Goal: Information Seeking & Learning: Learn about a topic

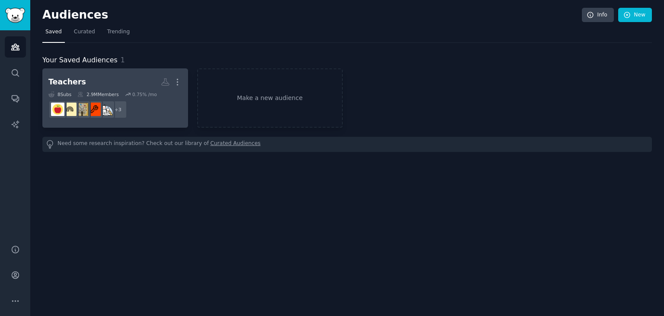
click at [154, 98] on dd "+ 3" at bounding box center [115, 109] width 134 height 24
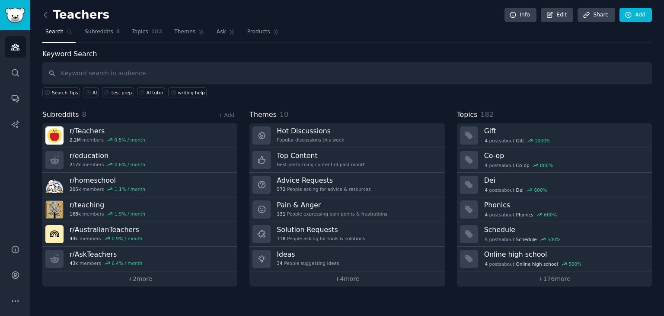
click at [134, 72] on input "text" at bounding box center [347, 73] width 610 height 22
type input "AI"
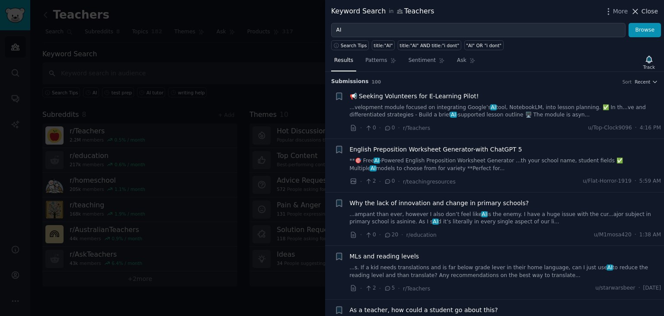
click at [633, 13] on icon at bounding box center [635, 11] width 9 height 9
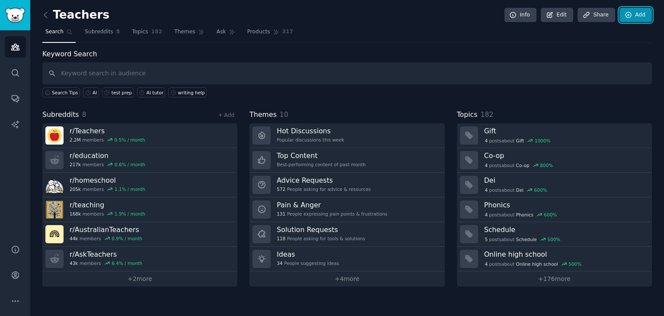
click at [633, 13] on link "Add" at bounding box center [636, 15] width 32 height 15
